Goal: Find specific page/section: Find specific page/section

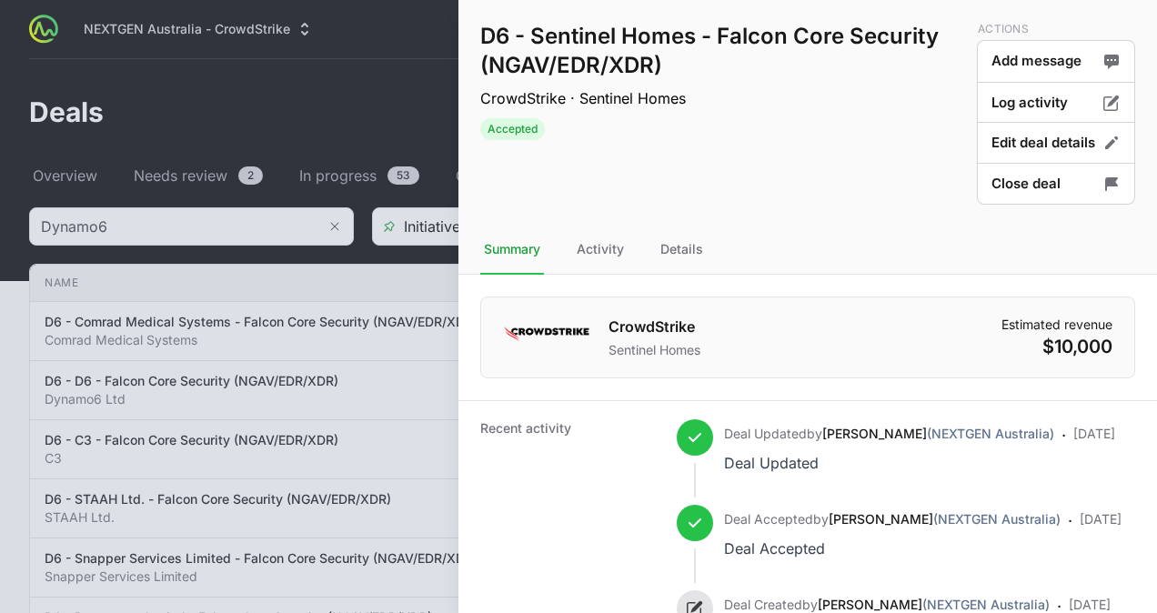
click at [4, 316] on div at bounding box center [578, 306] width 1157 height 613
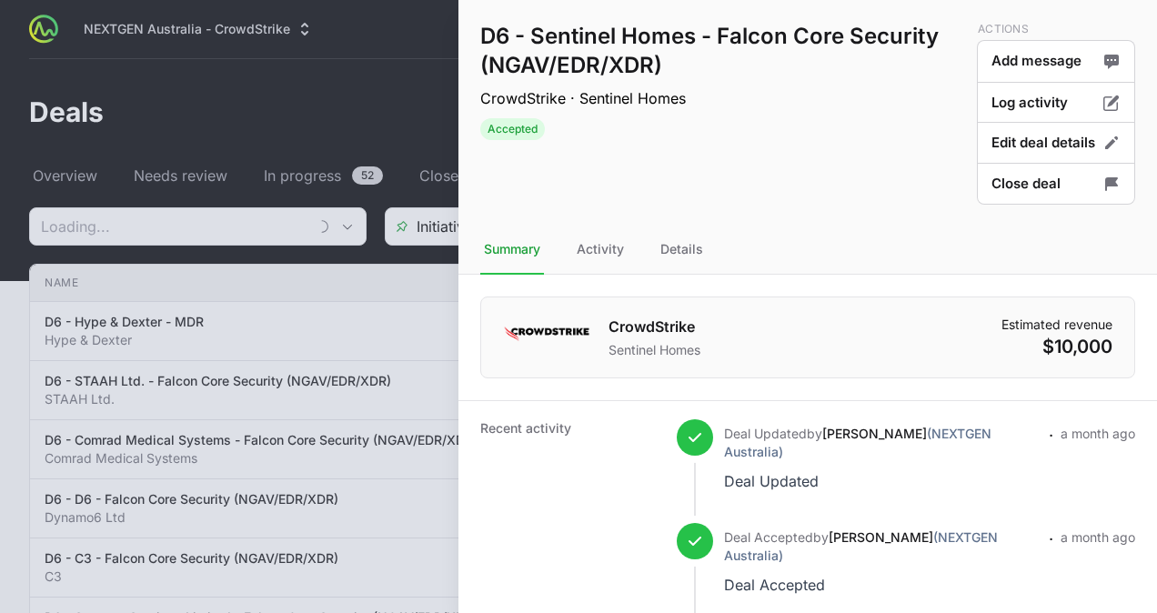
type input "Dynamo6"
click at [22, 289] on div at bounding box center [578, 306] width 1157 height 613
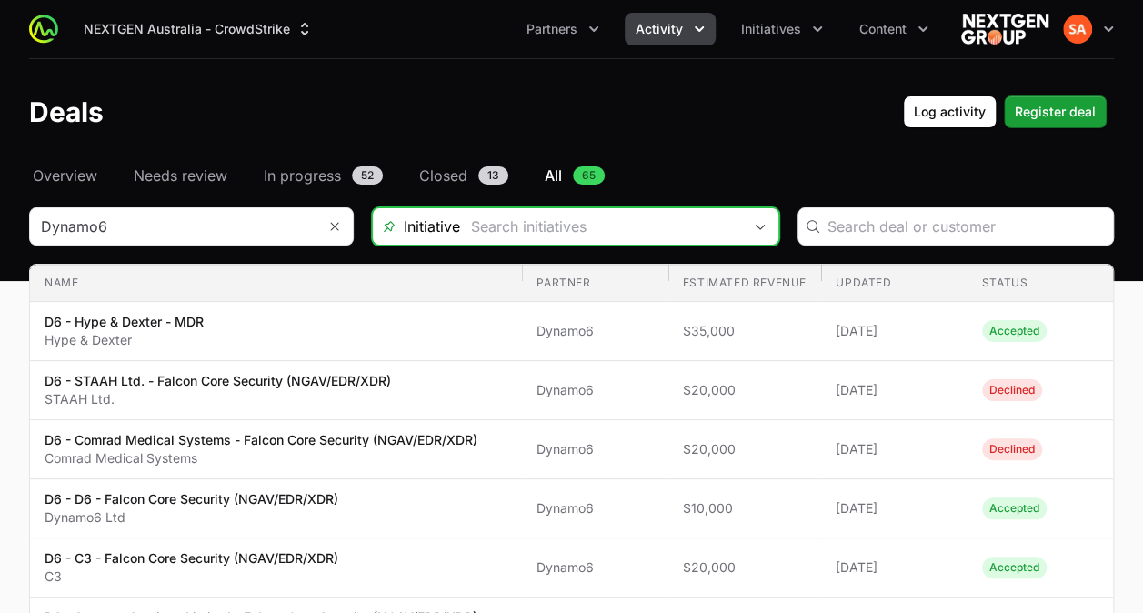
click at [610, 231] on input "Deals Filters" at bounding box center [601, 226] width 282 height 36
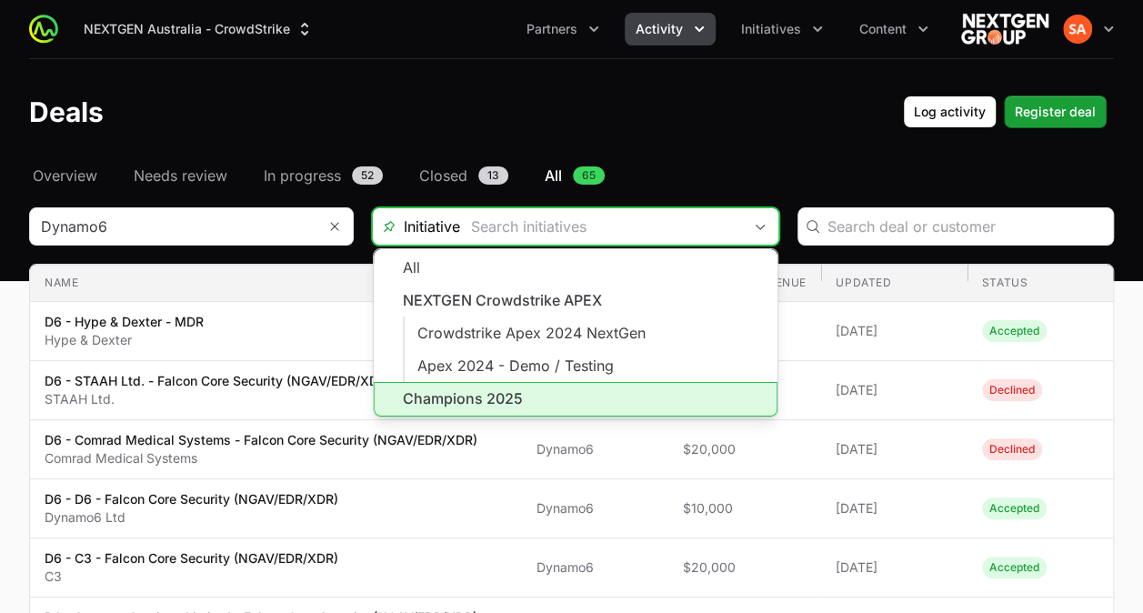
click at [512, 404] on li "Champions 2025" at bounding box center [576, 399] width 404 height 35
type input "Champions 2025"
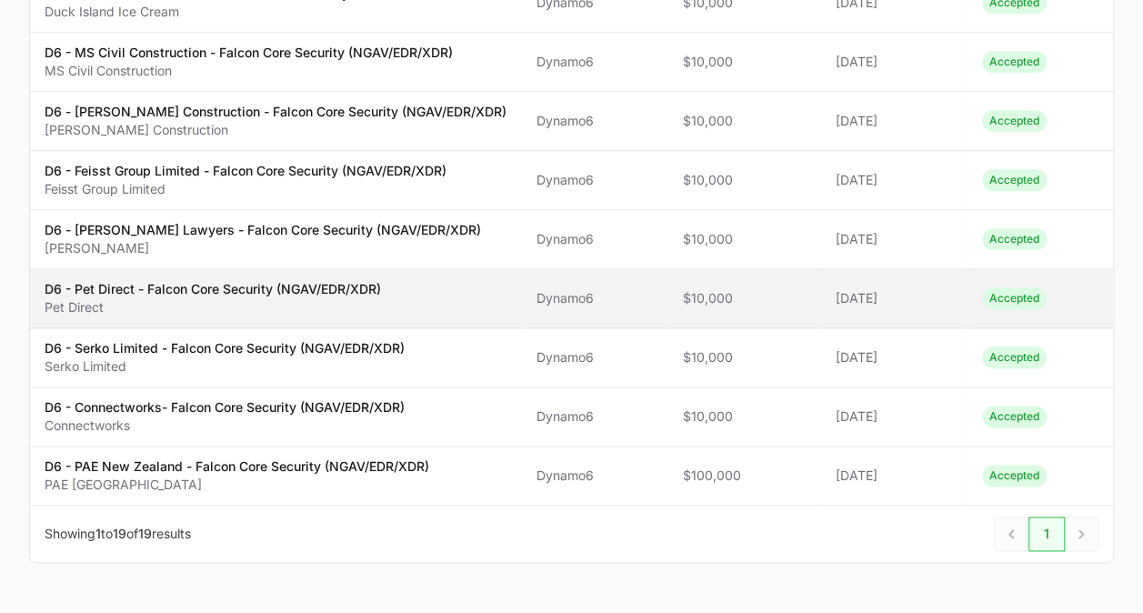
scroll to position [966, 0]
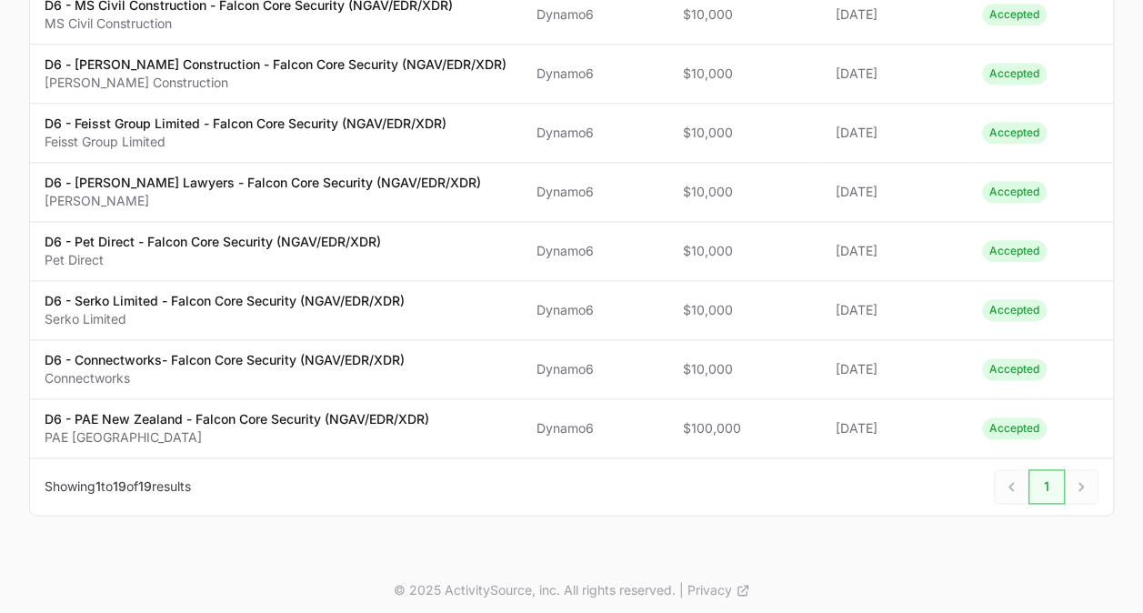
click at [258, 560] on div "© 2025 ActivitySource, inc. All rights reserved. | Privacy" at bounding box center [571, 590] width 1143 height 62
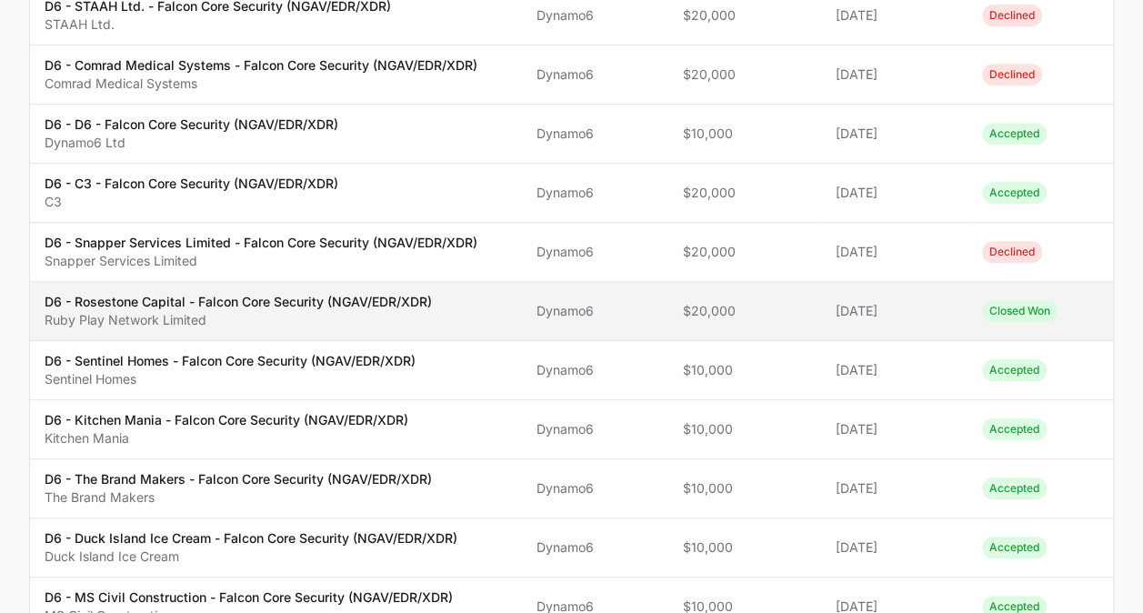
scroll to position [360, 0]
